Goal: Check status

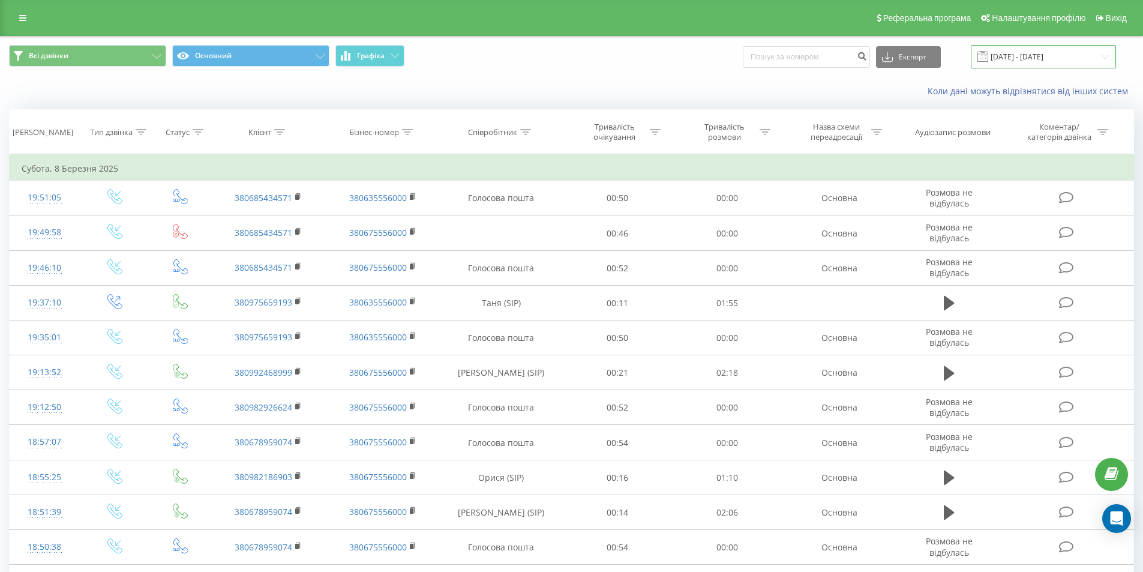
click at [1065, 58] on input "[DATE] - [DATE]" at bounding box center [1042, 56] width 145 height 23
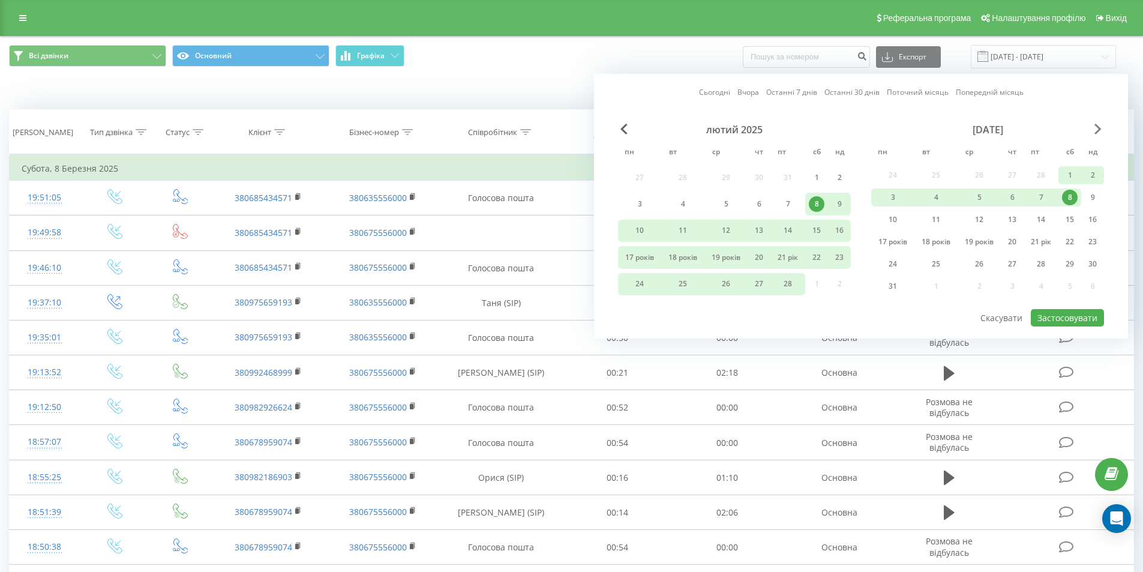
click at [1097, 124] on span "Наступний місяць" at bounding box center [1097, 129] width 7 height 11
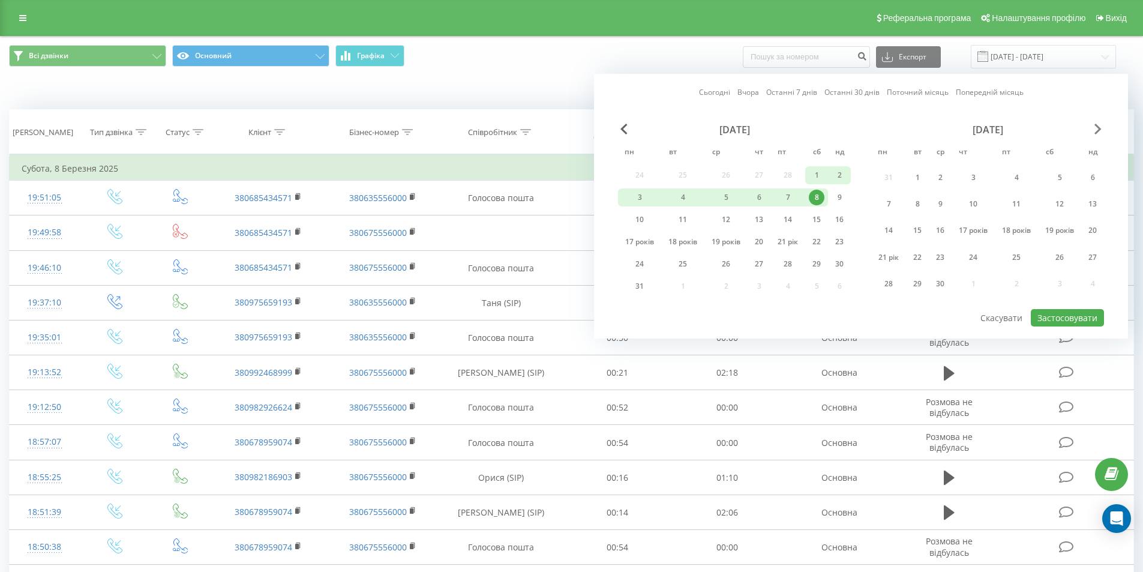
click at [1097, 124] on span "Наступний місяць" at bounding box center [1097, 129] width 7 height 11
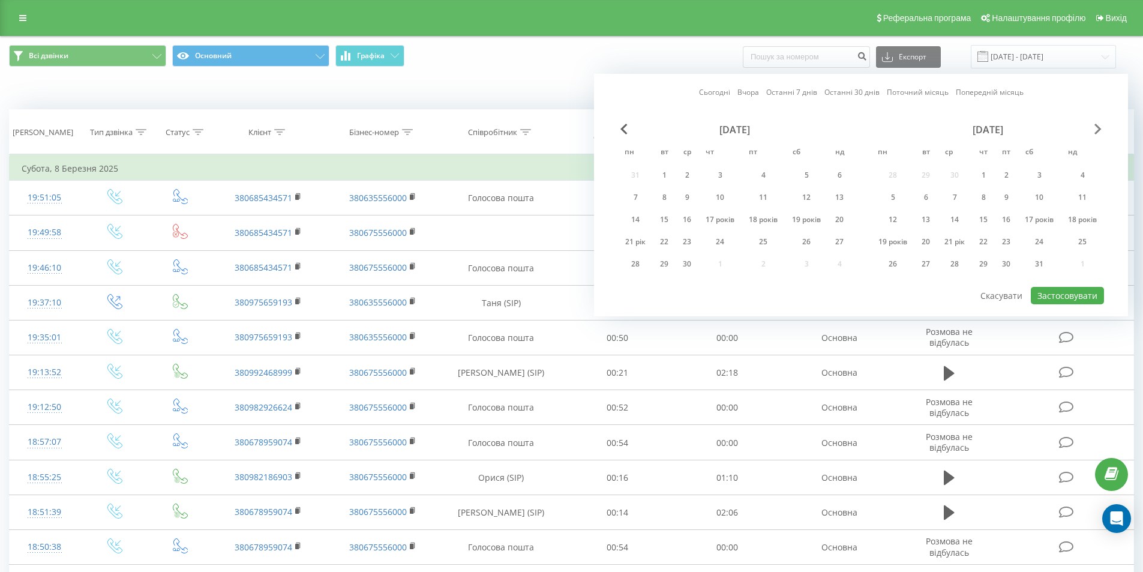
click at [1097, 124] on span "Наступний місяць" at bounding box center [1097, 129] width 7 height 11
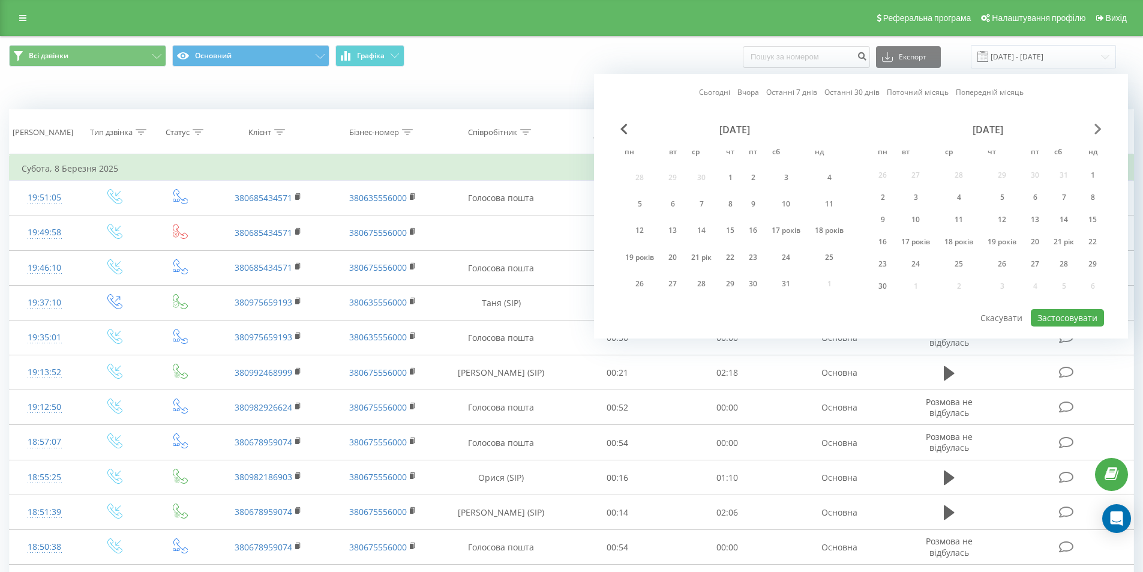
click at [1097, 124] on span "Наступний місяць" at bounding box center [1097, 129] width 7 height 11
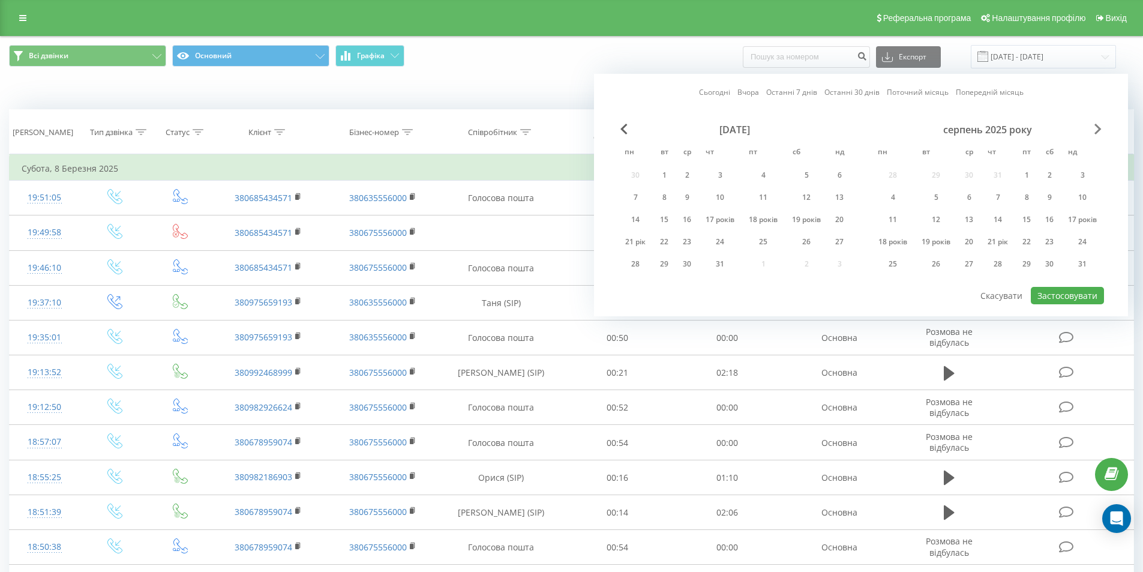
click at [1097, 124] on span "Наступний місяць" at bounding box center [1097, 129] width 7 height 11
click at [825, 218] on font "21 рік" at bounding box center [833, 219] width 20 height 10
click at [1066, 292] on font "Застосовувати" at bounding box center [1067, 295] width 60 height 11
type input "[DATE] - [DATE]"
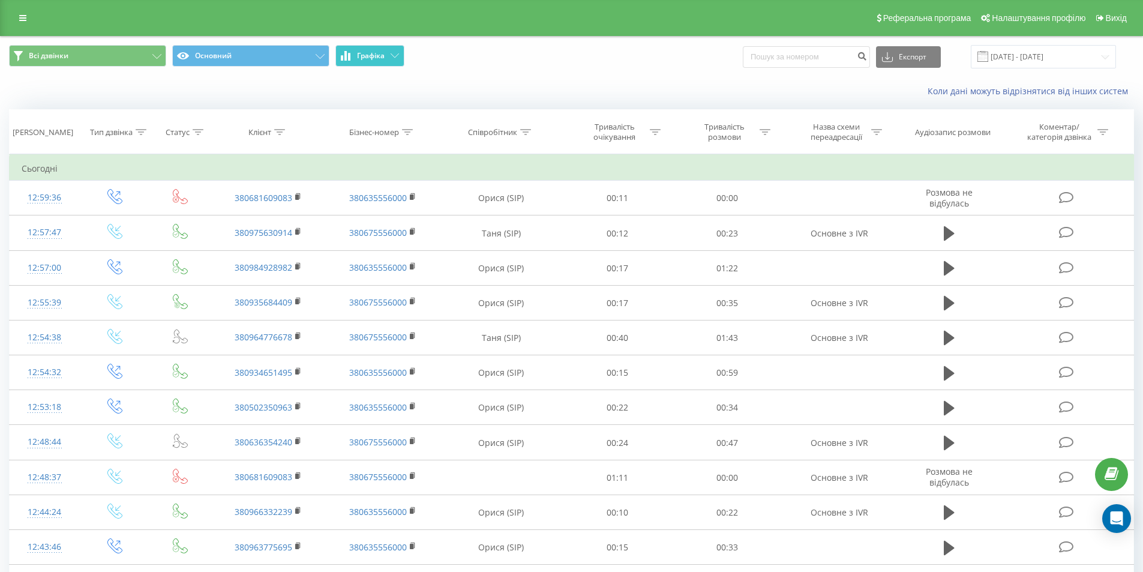
click at [383, 49] on button "Графіка" at bounding box center [369, 56] width 69 height 22
